Goal: Navigation & Orientation: Find specific page/section

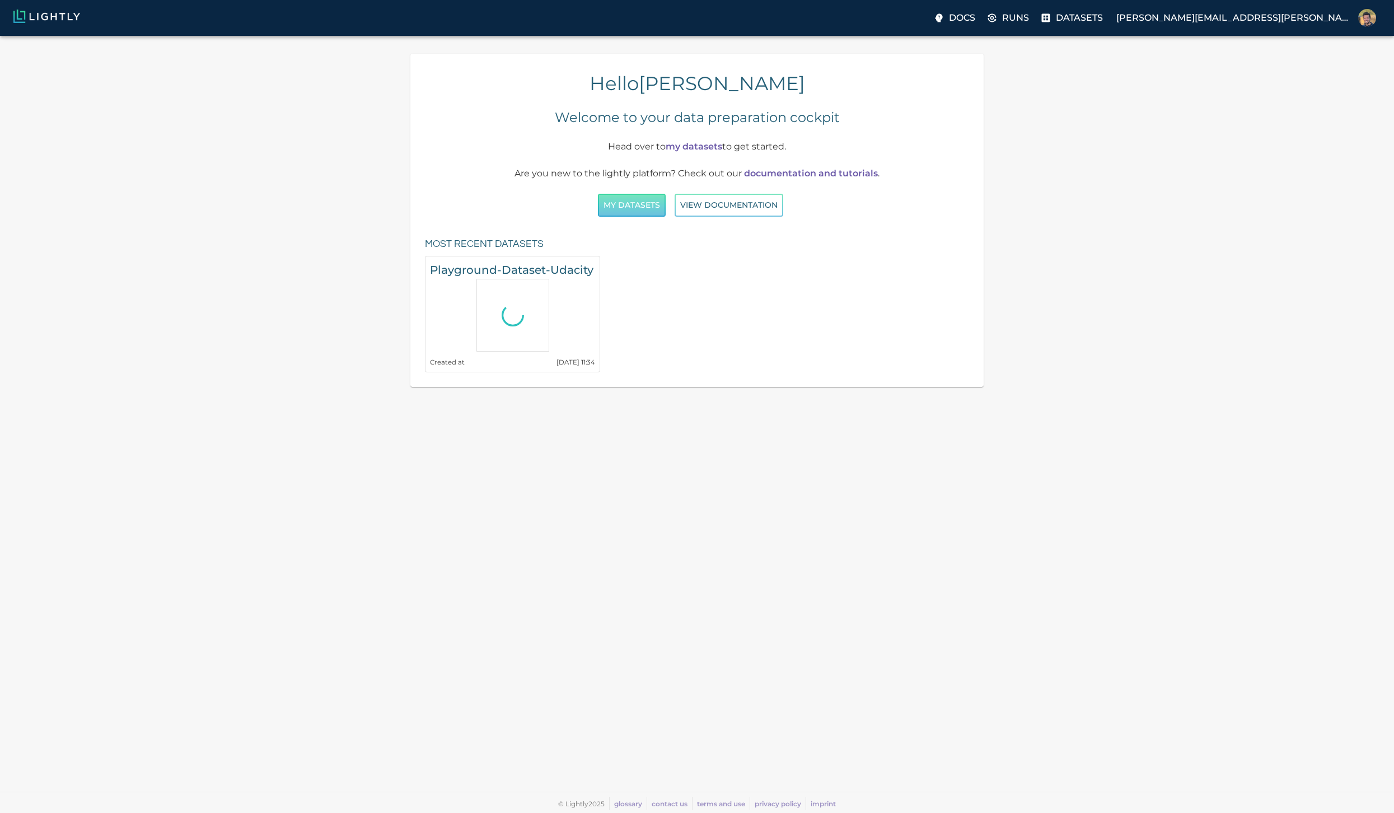
click at [634, 208] on button "My Datasets" at bounding box center [632, 205] width 68 height 23
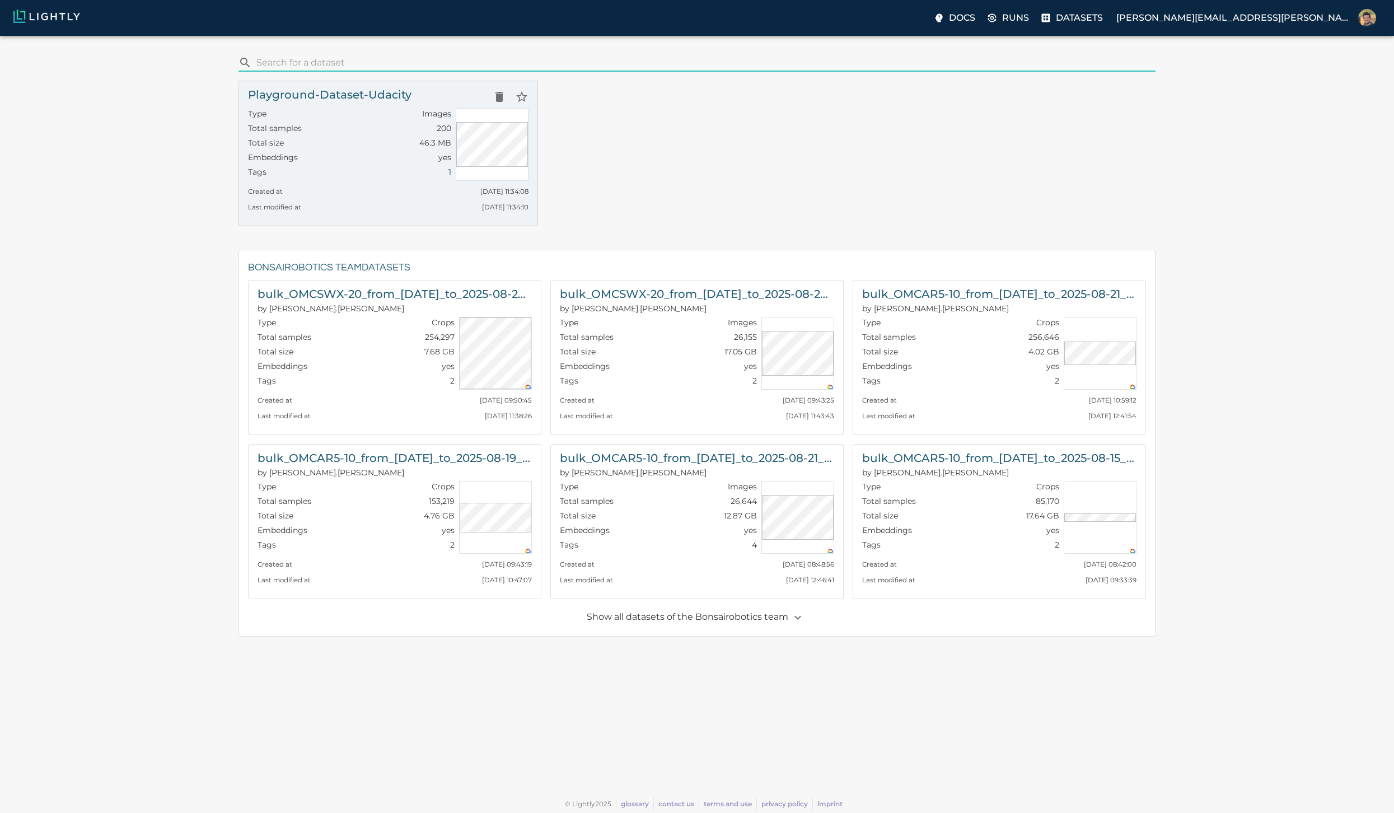
click at [312, 99] on h6 "Playground-Dataset-Udacity" at bounding box center [329, 95] width 163 height 18
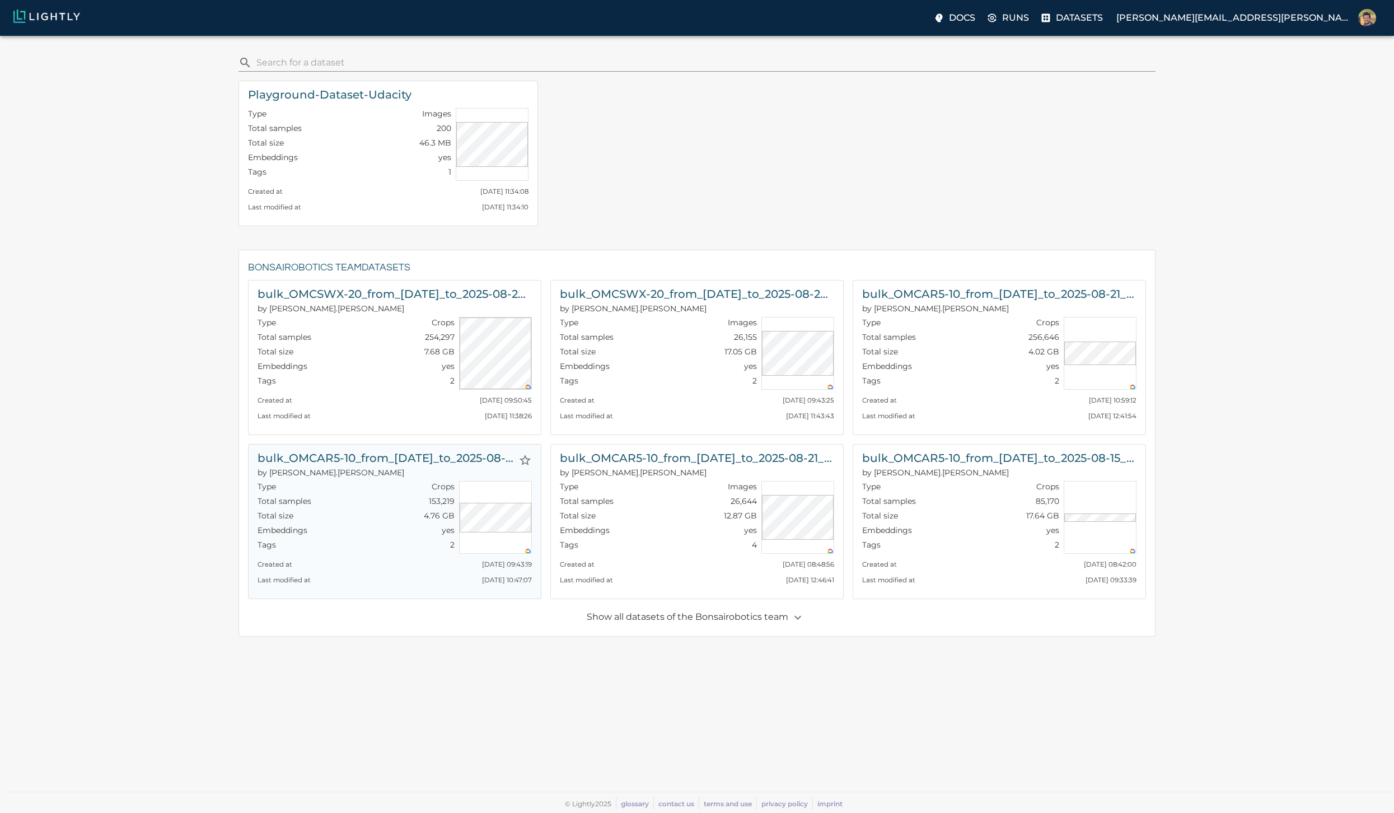
click at [411, 460] on h6 "bulk_OMCAR5-10_from_[DATE]_to_2025-08-19_2025-08-22_15-28-23-crops-bounding_box" at bounding box center [386, 458] width 256 height 18
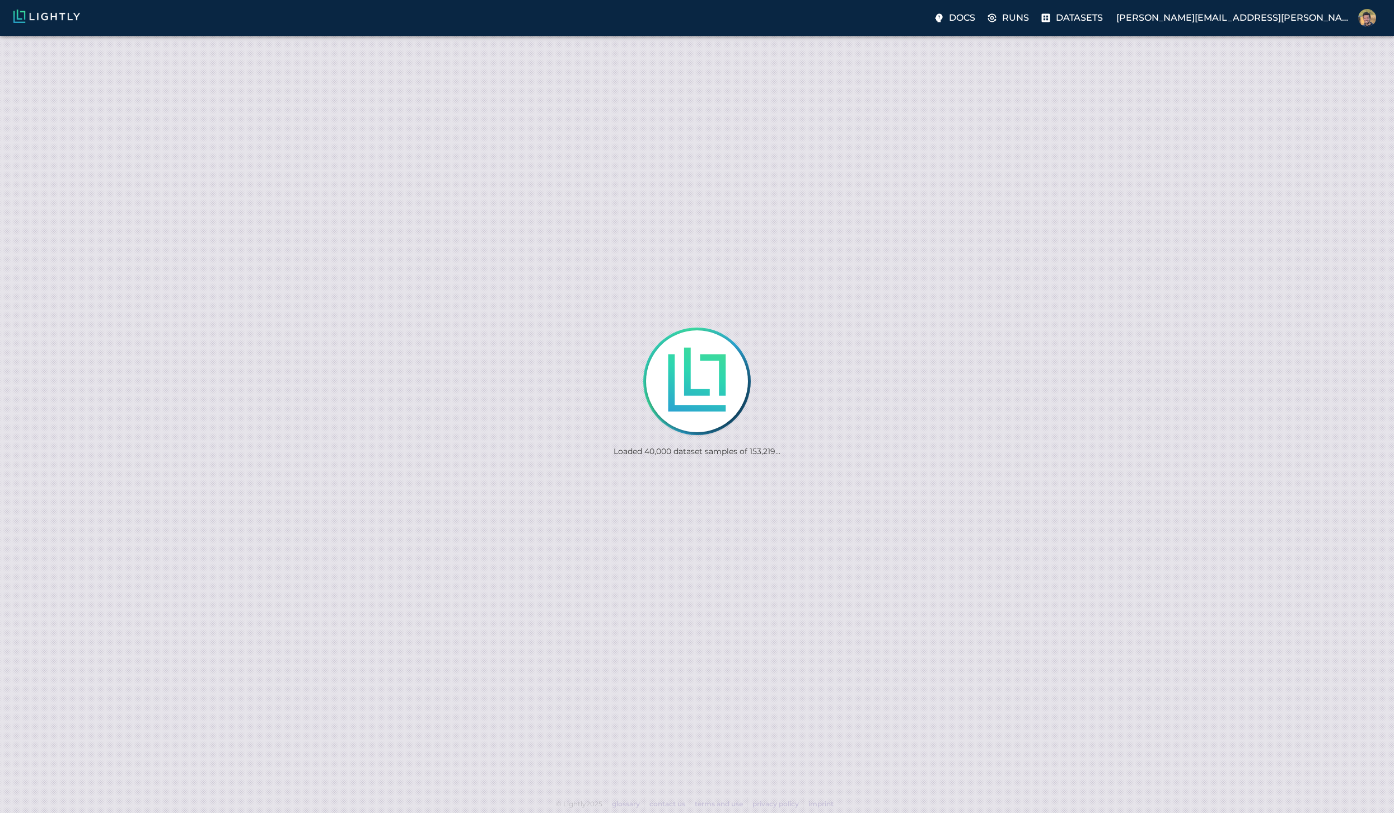
click at [785, 243] on div "Loaded 40,000 dataset samples of 153,219..." at bounding box center [697, 406] width 1394 height 813
